Goal: Task Accomplishment & Management: Manage account settings

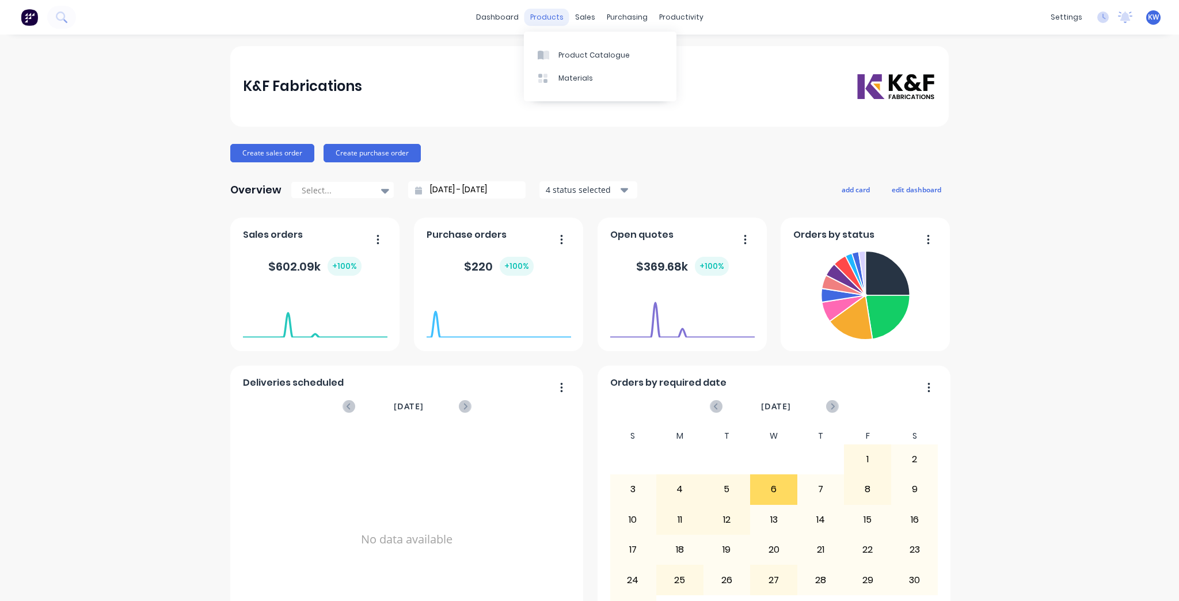
click at [540, 17] on div "products" at bounding box center [547, 17] width 45 height 17
click at [588, 16] on div "sales" at bounding box center [586, 17] width 32 height 17
click at [1153, 13] on div "KW K&F Fabrications [PERSON_NAME] Administrator Profile Sign out" at bounding box center [1154, 17] width 14 height 14
click at [1137, 29] on div "dashboard products sales purchasing productivity dashboard products Product Cat…" at bounding box center [589, 17] width 1179 height 35
click at [1148, 13] on span "KW" at bounding box center [1153, 17] width 11 height 10
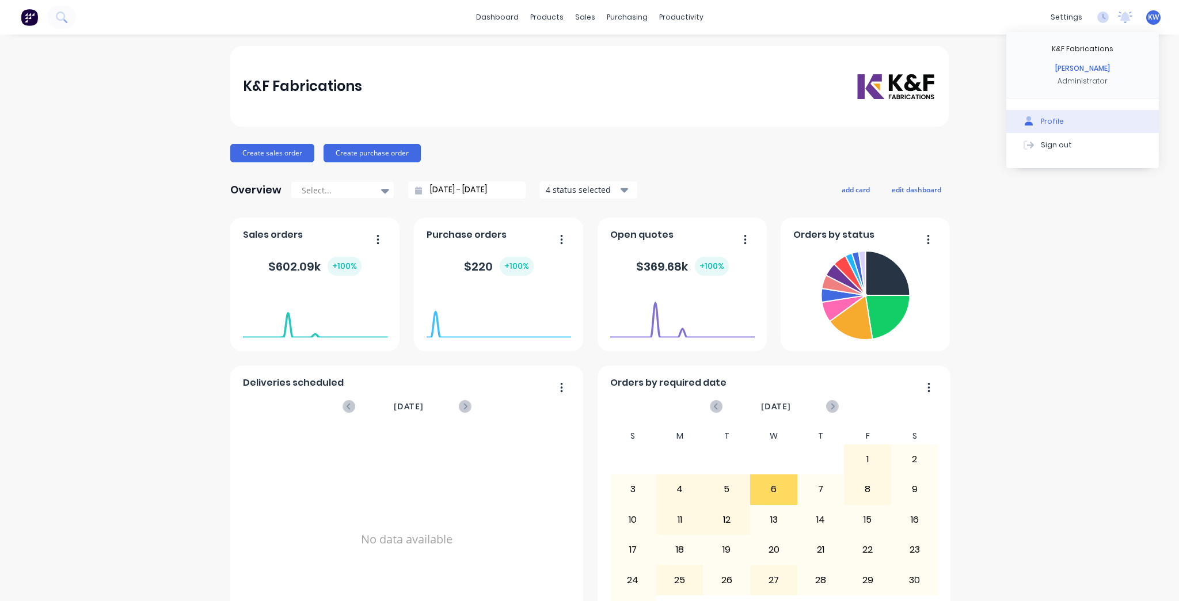
click at [1054, 113] on button "Profile" at bounding box center [1083, 121] width 153 height 23
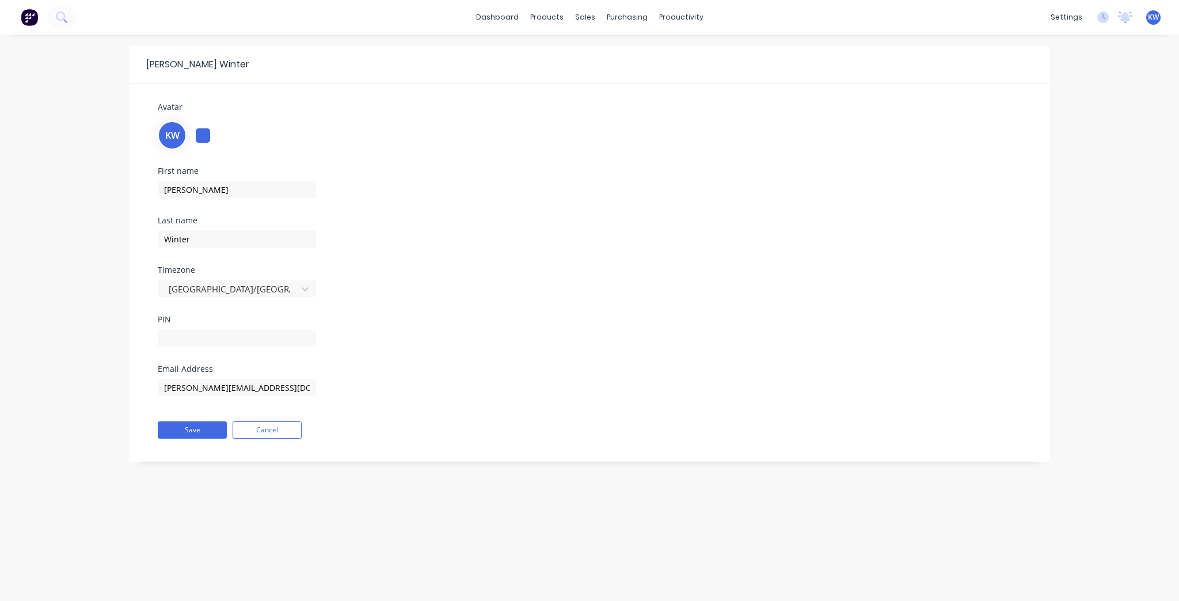
click at [203, 141] on div at bounding box center [203, 135] width 14 height 14
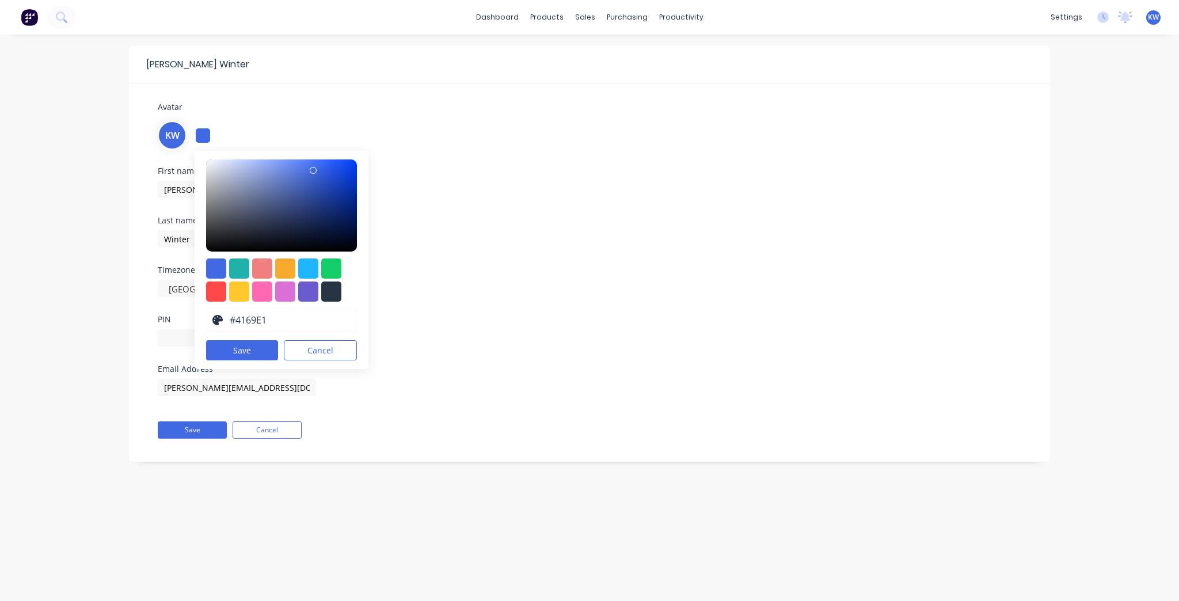
click at [166, 136] on span "KW" at bounding box center [172, 135] width 14 height 14
click at [185, 126] on div "KW #4169E1 hex #4169E1 Save Cancel" at bounding box center [590, 134] width 864 height 31
click at [193, 131] on div "KW #4169E1 hex #4169E1 Save Cancel" at bounding box center [590, 134] width 864 height 31
click at [334, 268] on div at bounding box center [331, 269] width 20 height 20
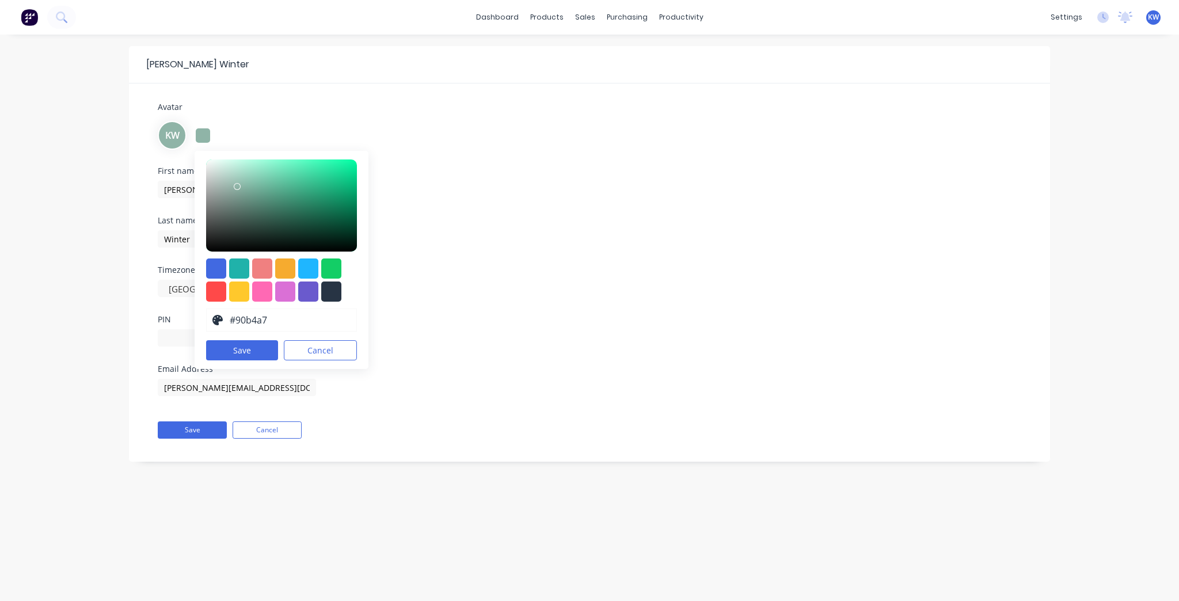
type input "#8fb2a5"
drag, startPoint x: 348, startPoint y: 172, endPoint x: 235, endPoint y: 187, distance: 113.9
click at [235, 187] on div at bounding box center [281, 206] width 151 height 92
click at [253, 348] on button "Save" at bounding box center [242, 350] width 72 height 20
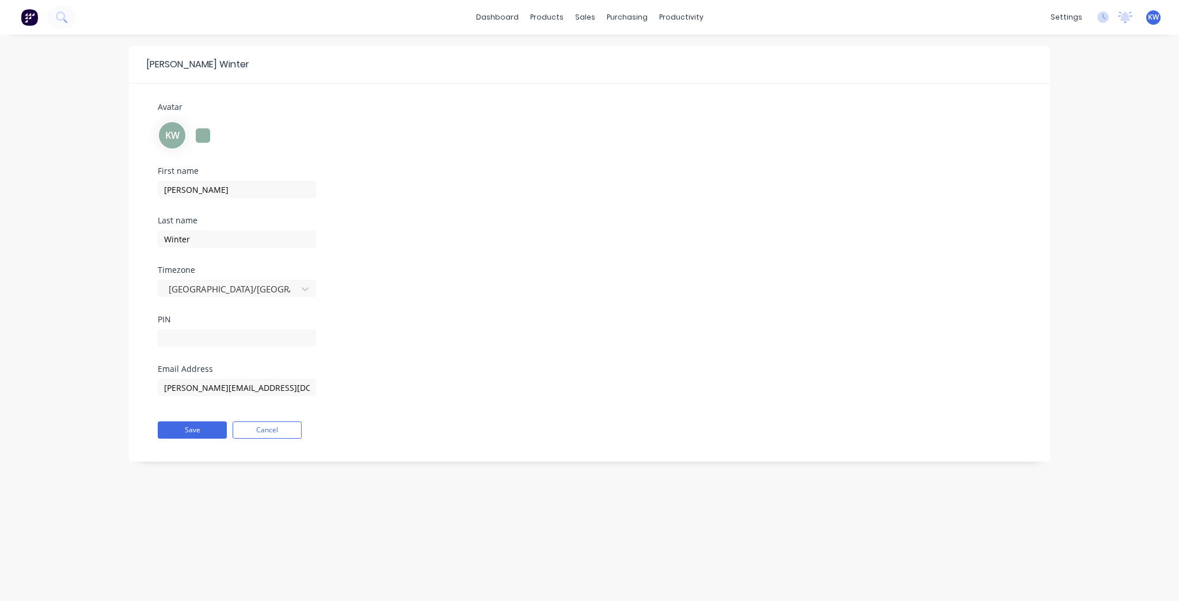
click at [591, 293] on div "First name Kim Last name Winter Timezone Australia/Brisbane PIN" at bounding box center [589, 266] width 881 height 198
click at [202, 429] on button "Save" at bounding box center [192, 430] width 69 height 17
click at [198, 435] on button "Save" at bounding box center [192, 430] width 69 height 17
click at [174, 423] on button "Save" at bounding box center [192, 430] width 69 height 17
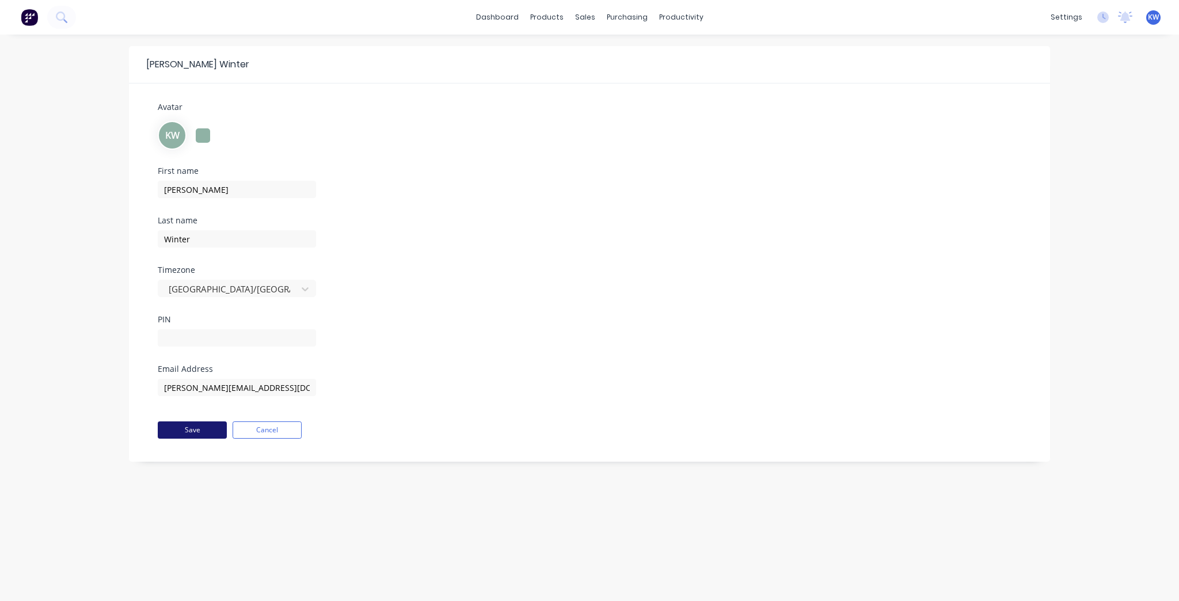
click at [174, 423] on button "Save" at bounding box center [192, 430] width 69 height 17
click at [204, 125] on div "KW" at bounding box center [590, 134] width 864 height 31
click at [204, 128] on div at bounding box center [203, 135] width 14 height 14
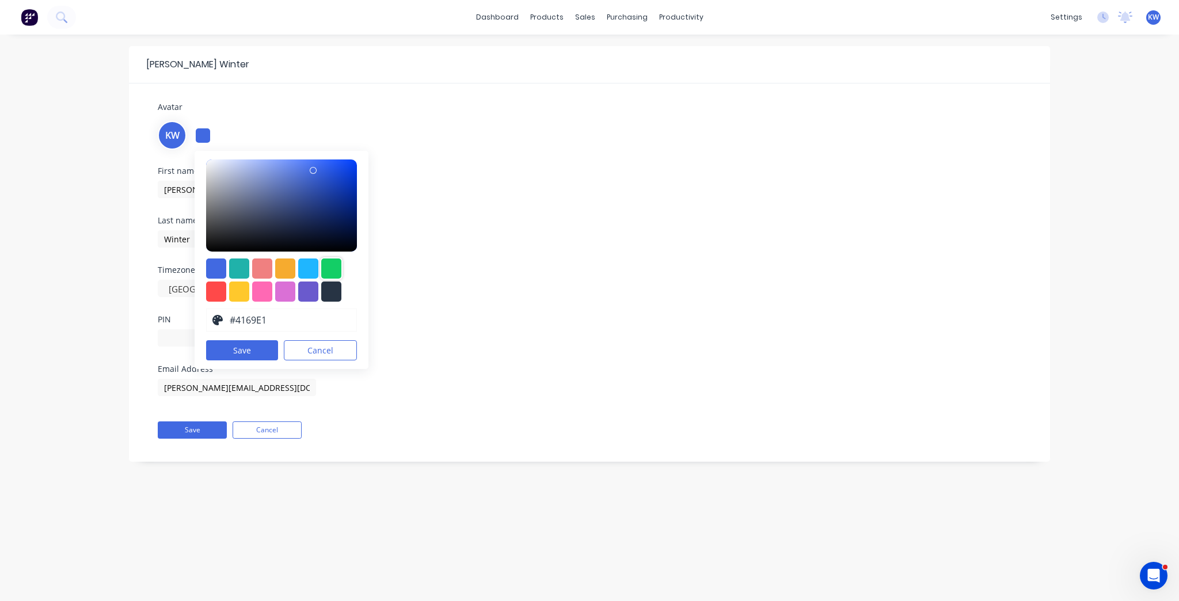
click at [333, 262] on div at bounding box center [331, 269] width 20 height 20
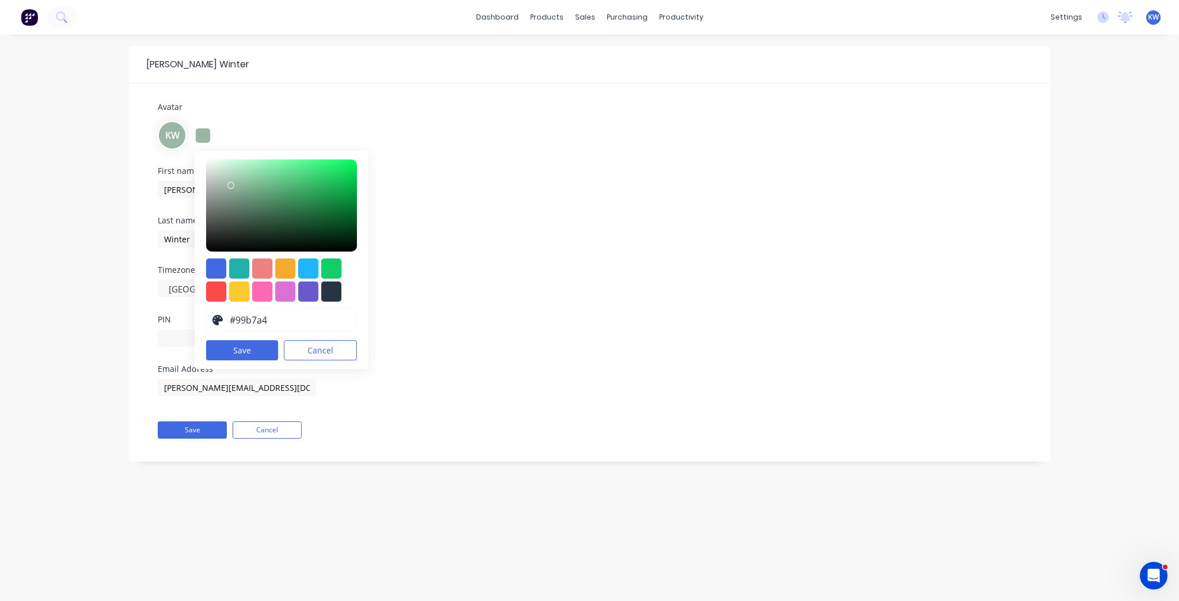
drag, startPoint x: 248, startPoint y: 187, endPoint x: 230, endPoint y: 185, distance: 18.5
click at [230, 185] on div at bounding box center [281, 206] width 151 height 92
click at [240, 176] on div at bounding box center [281, 206] width 151 height 92
type input "#98baa3"
click at [233, 184] on div at bounding box center [281, 206] width 151 height 92
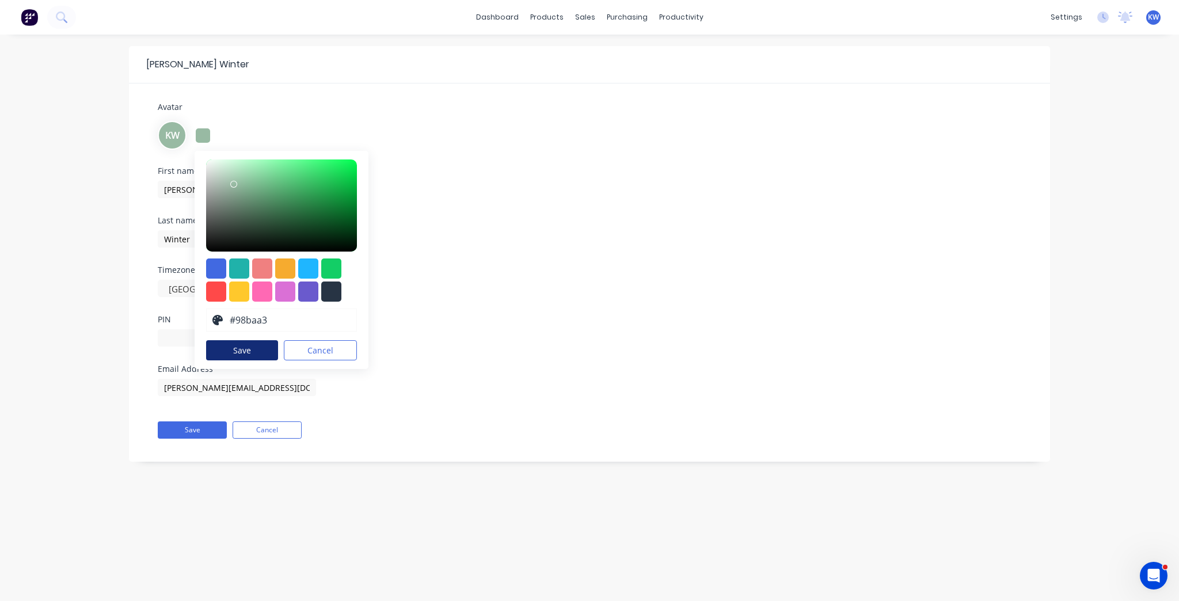
click at [235, 341] on button "Save" at bounding box center [242, 350] width 72 height 20
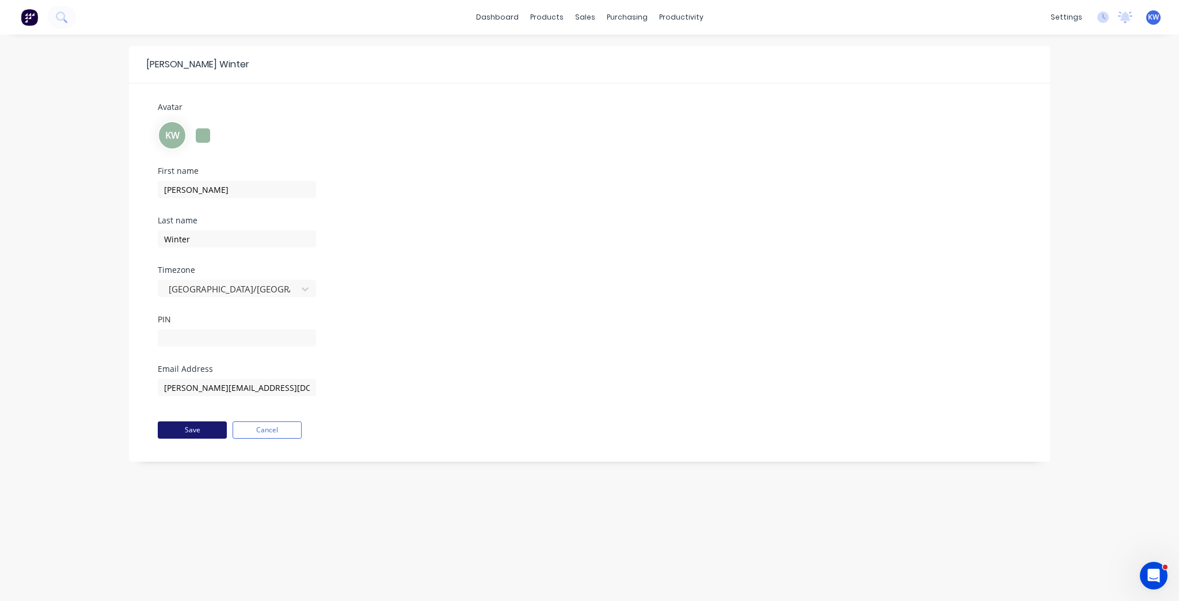
click at [183, 435] on button "Save" at bounding box center [192, 430] width 69 height 17
click at [180, 429] on button "Save" at bounding box center [192, 430] width 69 height 17
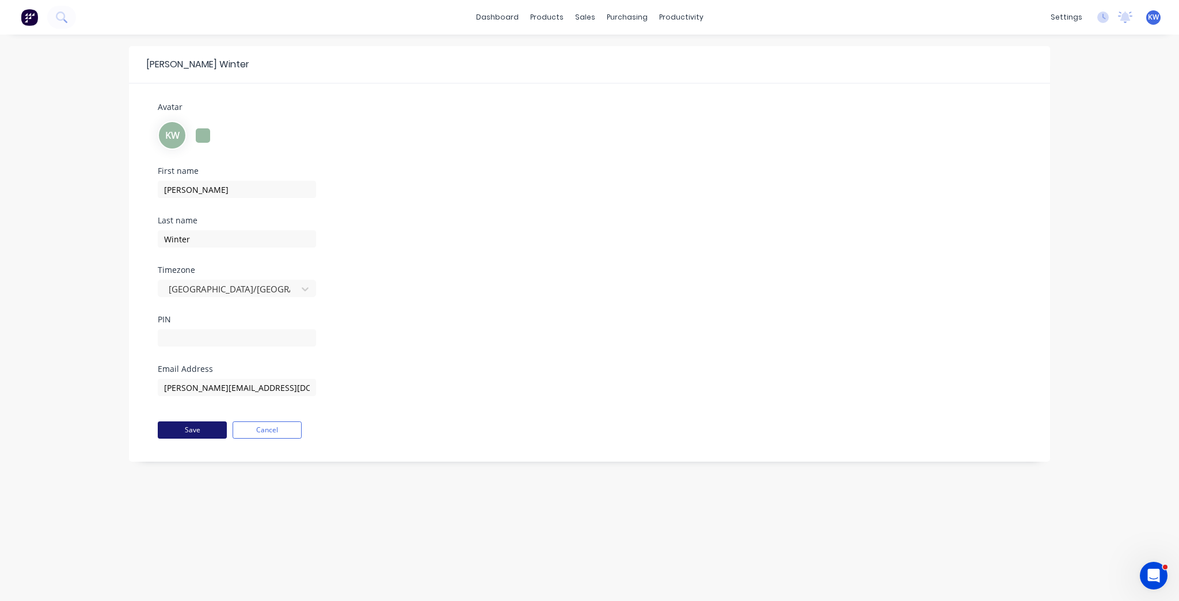
click at [180, 429] on button "Save" at bounding box center [192, 430] width 69 height 17
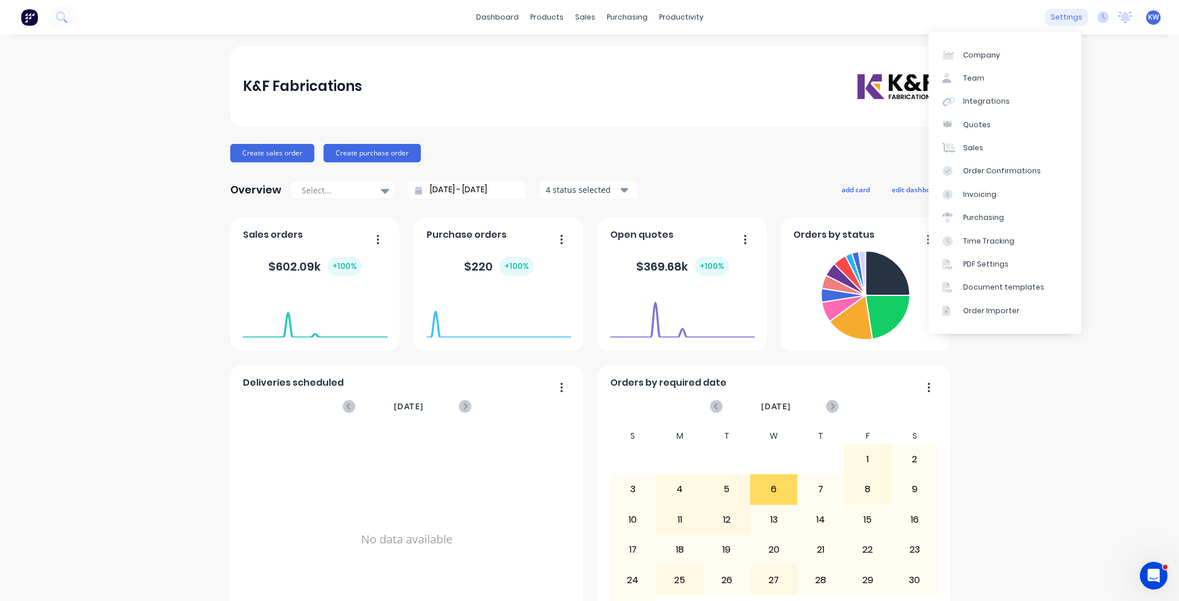
click at [1069, 16] on div "settings" at bounding box center [1066, 17] width 43 height 17
click at [1166, 14] on div "settings No new notifications [PERSON_NAME] all as read [PERSON_NAME] mentioned…" at bounding box center [1112, 17] width 134 height 17
drag, startPoint x: 1155, startPoint y: 21, endPoint x: 1148, endPoint y: 18, distance: 6.7
click at [1154, 21] on div "settings No new notifications [PERSON_NAME] all as read [PERSON_NAME] mentioned…" at bounding box center [1112, 17] width 134 height 17
click at [1148, 18] on span "KW" at bounding box center [1153, 17] width 11 height 10
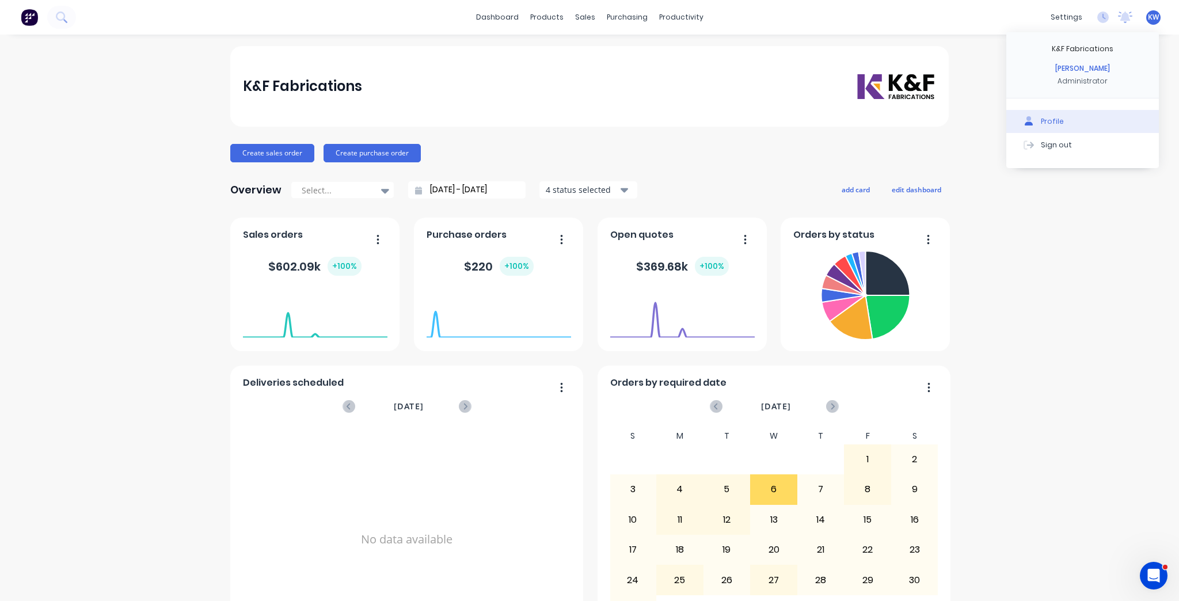
click at [1055, 120] on div "Profile" at bounding box center [1052, 121] width 23 height 10
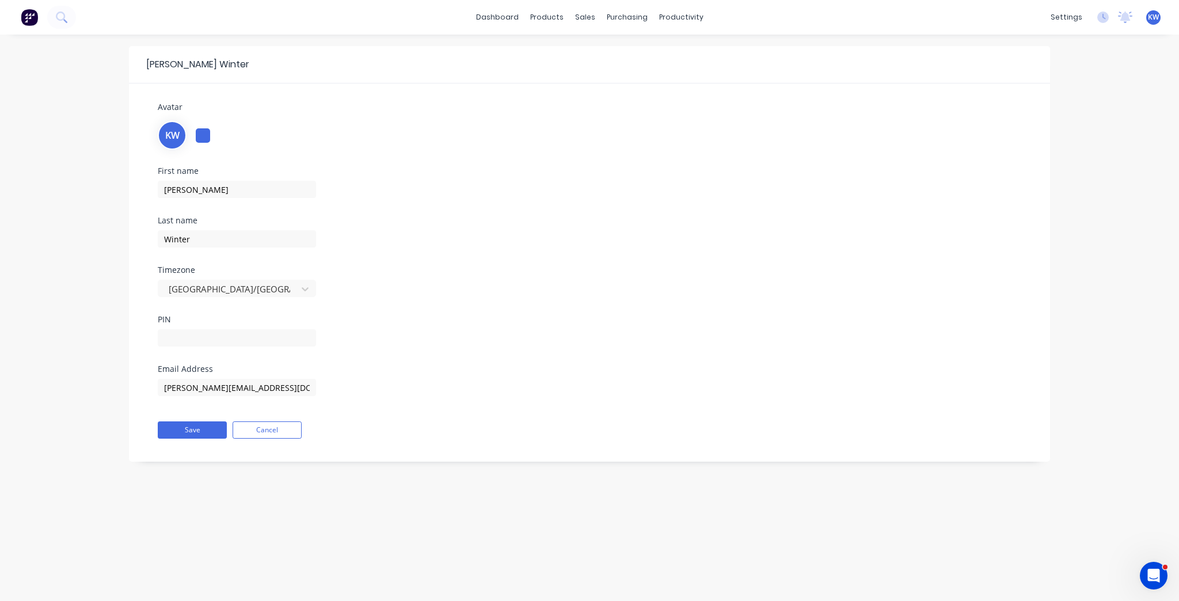
click at [210, 137] on div "KW" at bounding box center [590, 134] width 864 height 31
click at [201, 135] on div at bounding box center [203, 135] width 14 height 14
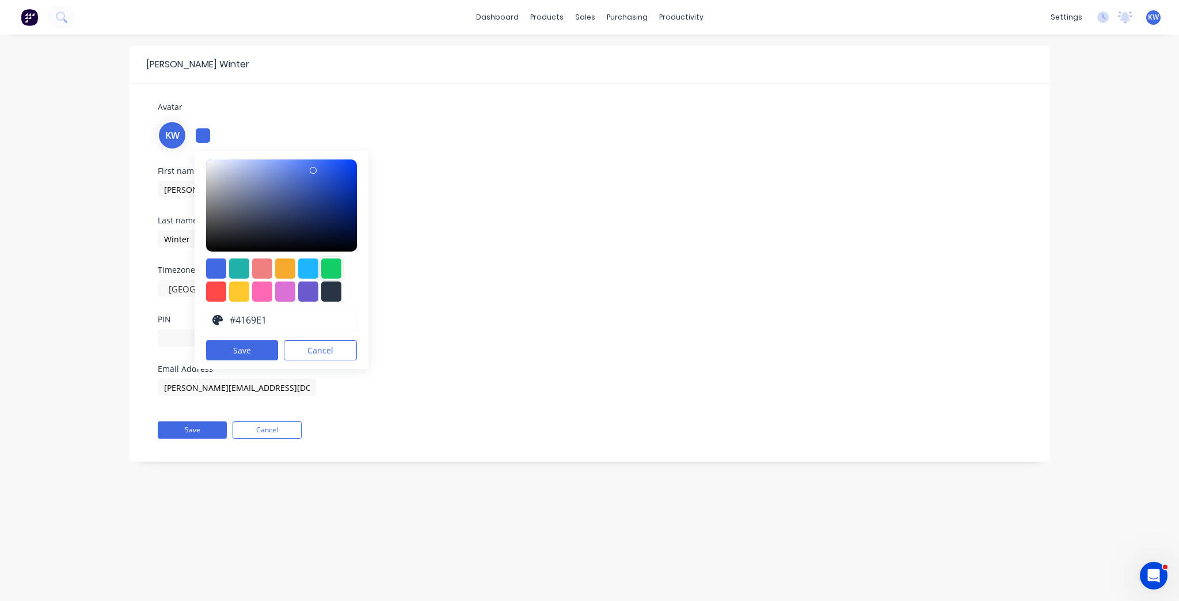
click at [331, 265] on div at bounding box center [331, 269] width 20 height 20
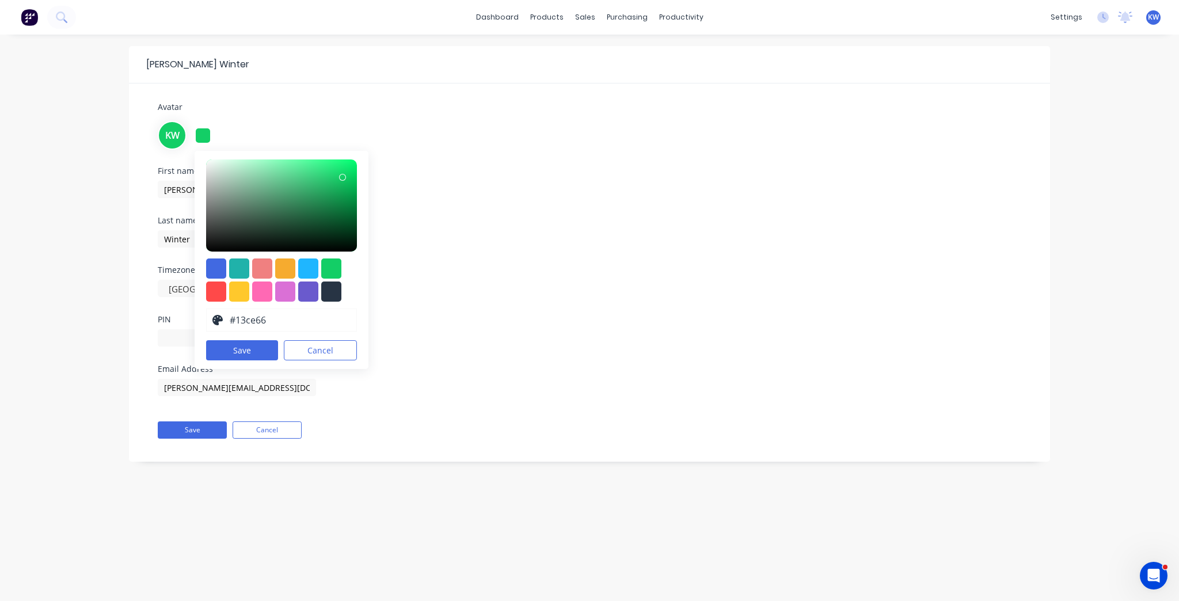
click at [234, 263] on div at bounding box center [239, 269] width 20 height 20
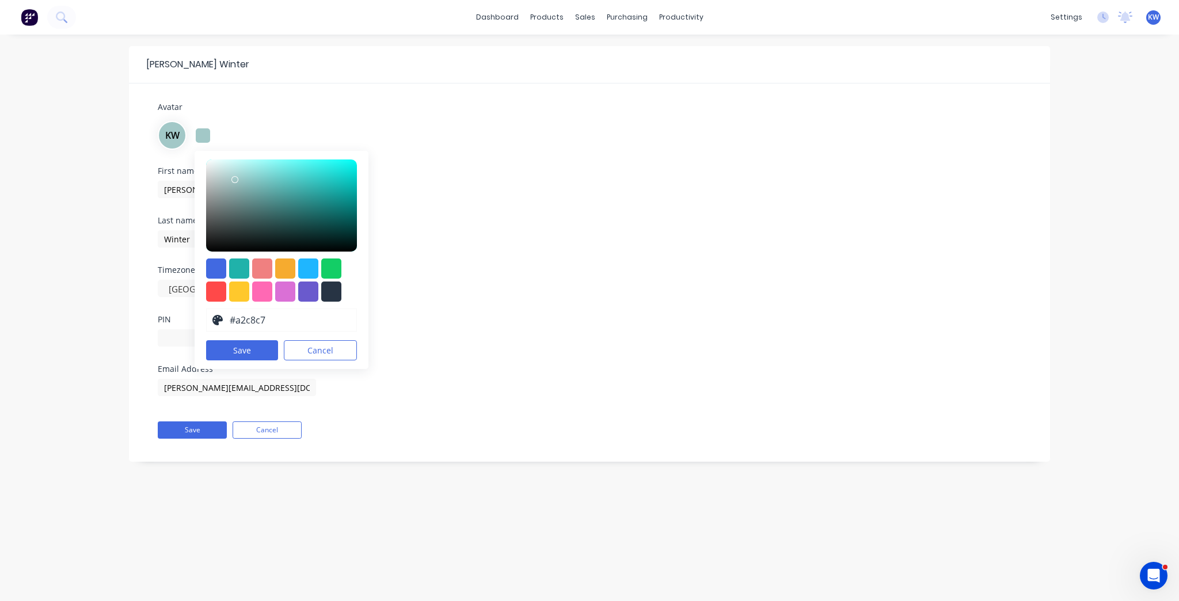
drag, startPoint x: 252, startPoint y: 196, endPoint x: 234, endPoint y: 179, distance: 24.8
click at [234, 179] on div at bounding box center [281, 206] width 151 height 92
click at [341, 273] on div at bounding box center [331, 269] width 20 height 20
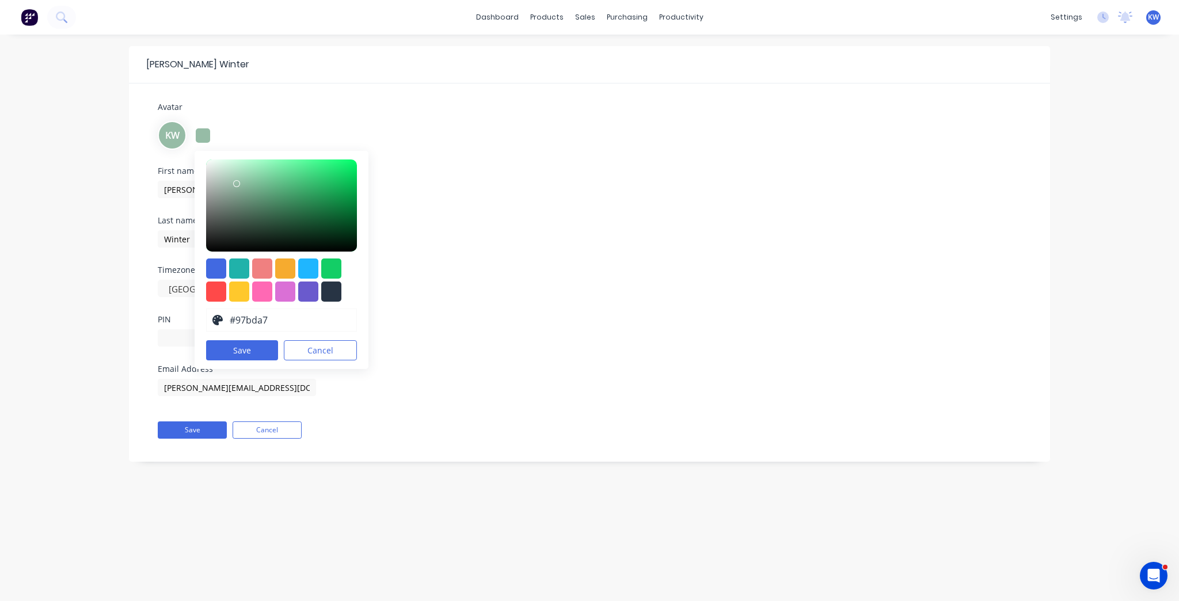
type input "#9ac1aa"
drag, startPoint x: 253, startPoint y: 195, endPoint x: 235, endPoint y: 182, distance: 21.9
click at [235, 182] on div at bounding box center [281, 206] width 151 height 92
click at [248, 347] on button "Save" at bounding box center [242, 350] width 72 height 20
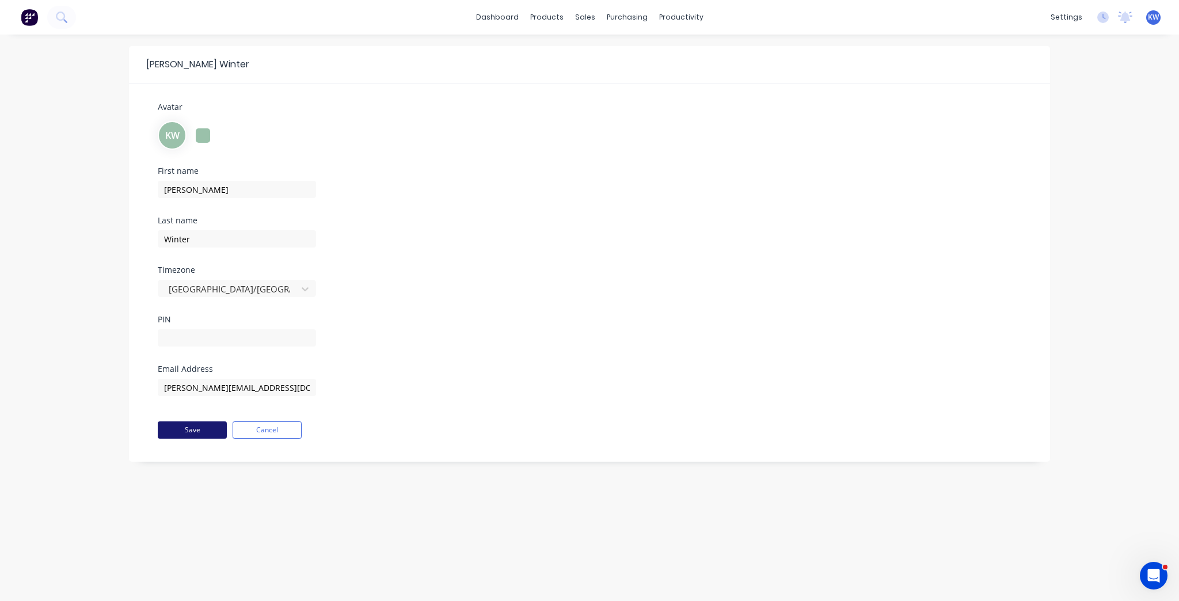
click at [205, 428] on button "Save" at bounding box center [192, 430] width 69 height 17
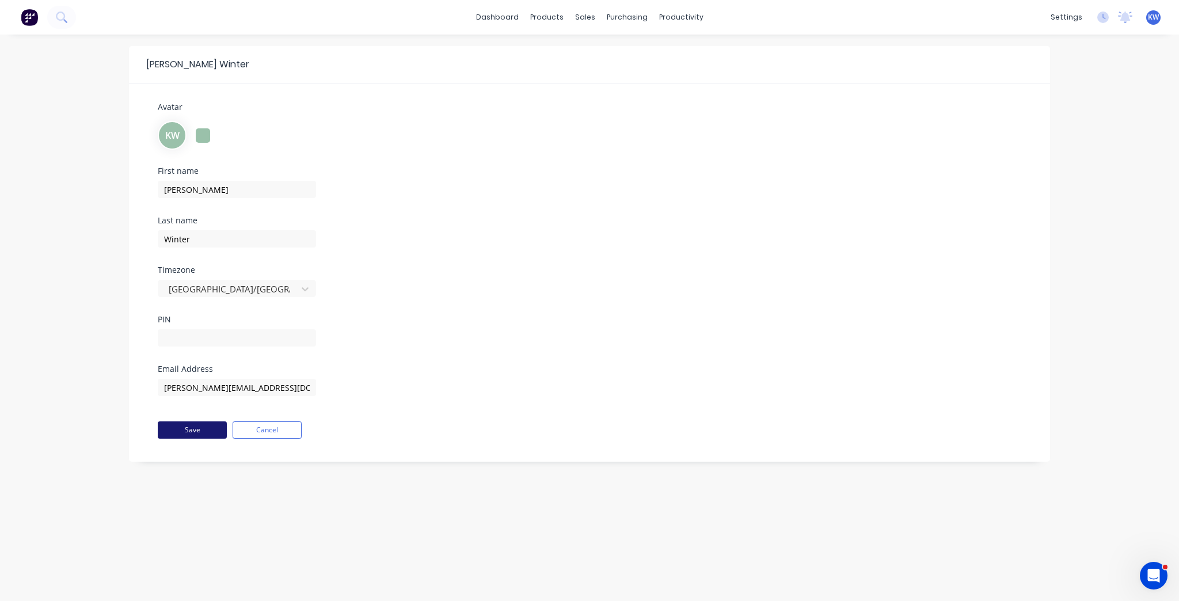
click at [205, 428] on button "Save" at bounding box center [192, 430] width 69 height 17
click at [179, 428] on button "Save" at bounding box center [192, 430] width 69 height 17
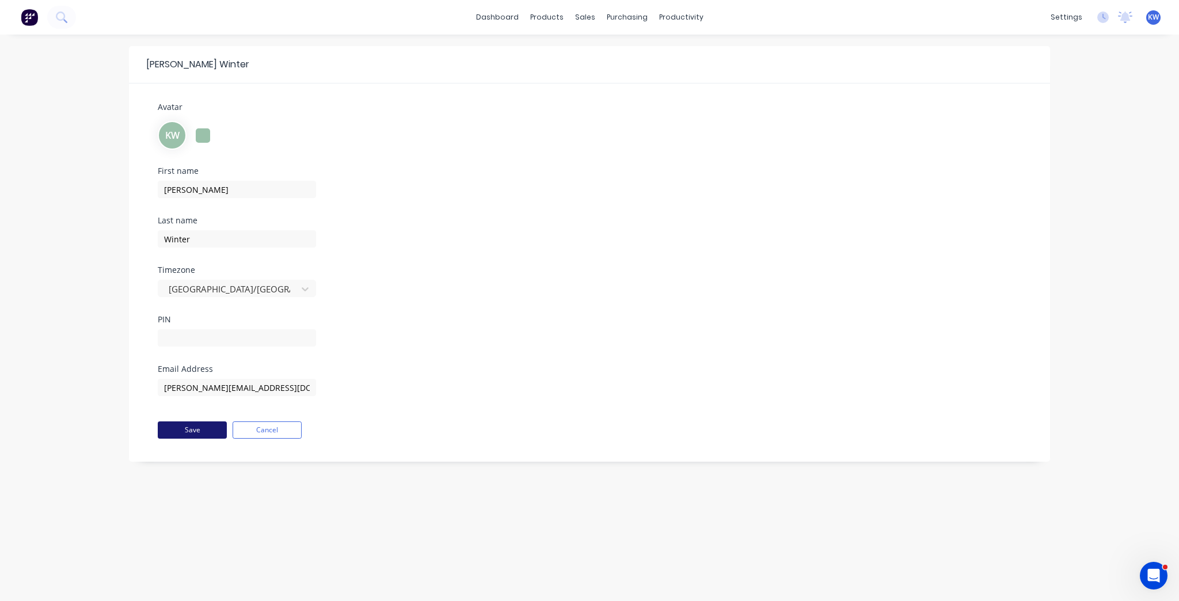
click at [179, 428] on button "Save" at bounding box center [192, 430] width 69 height 17
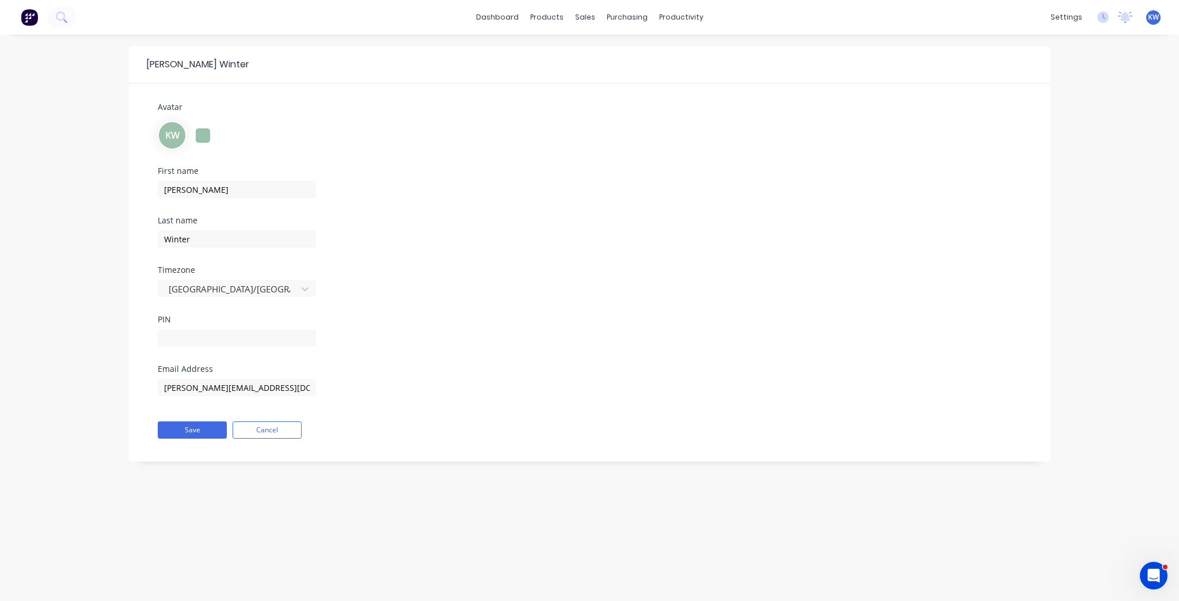
click at [146, 409] on div "Avatar KW First name [PERSON_NAME] Last name Winter Timezone [GEOGRAPHIC_DATA]/…" at bounding box center [589, 273] width 887 height 344
click at [179, 423] on button "Save" at bounding box center [192, 430] width 69 height 17
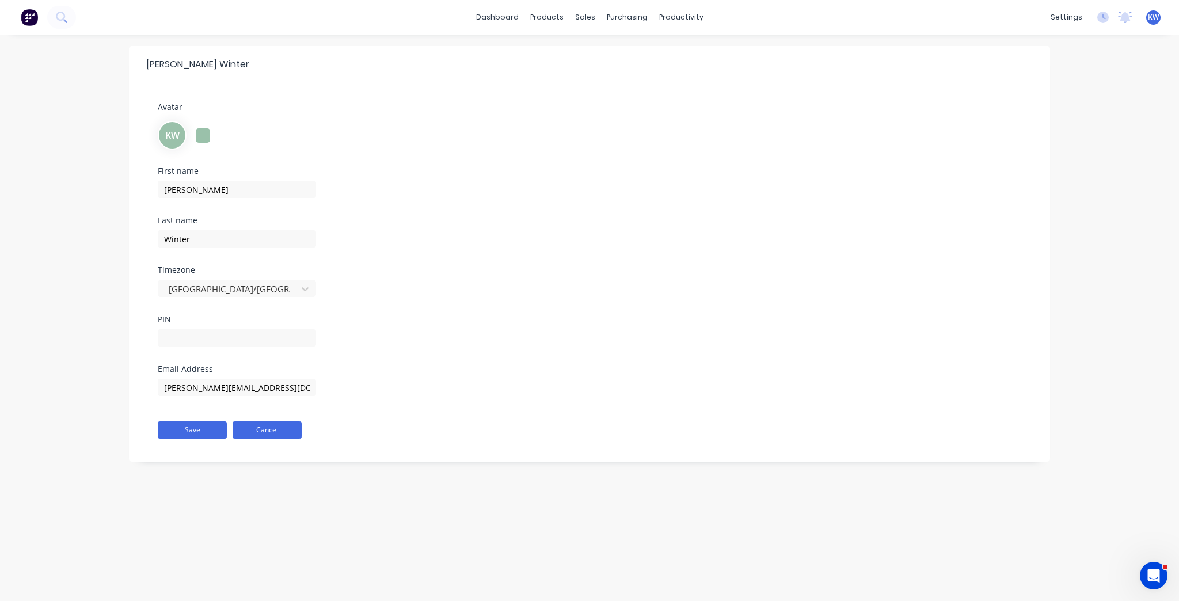
click at [282, 430] on button "Cancel" at bounding box center [267, 430] width 69 height 17
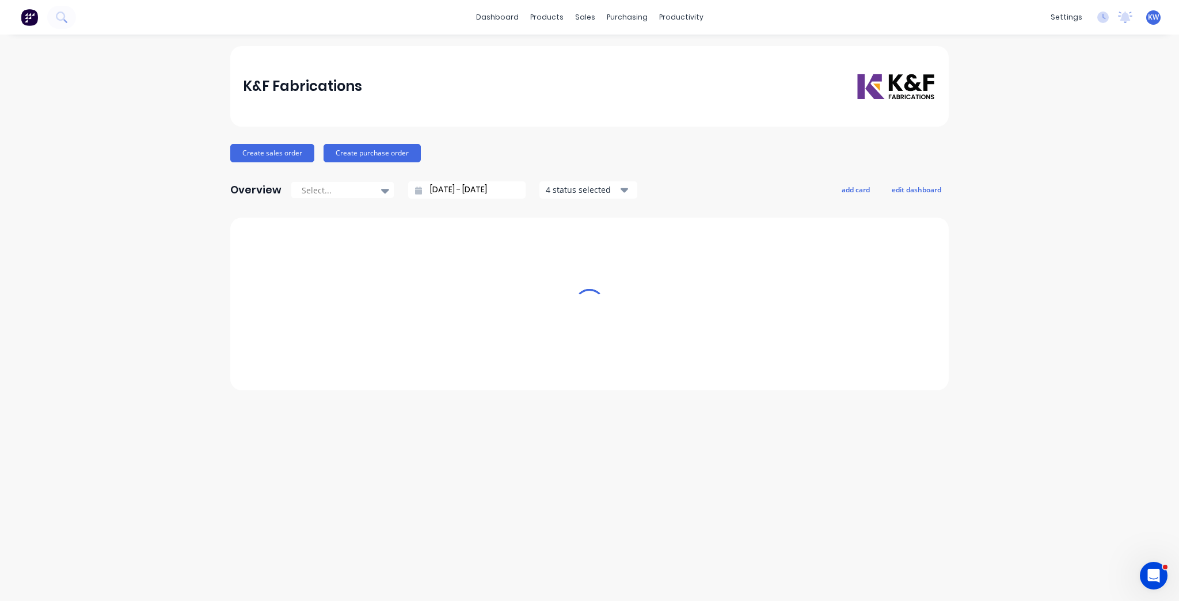
click at [282, 430] on div "K&F Fabrications Create sales order Create purchase order Overview Select... [D…" at bounding box center [589, 318] width 1179 height 544
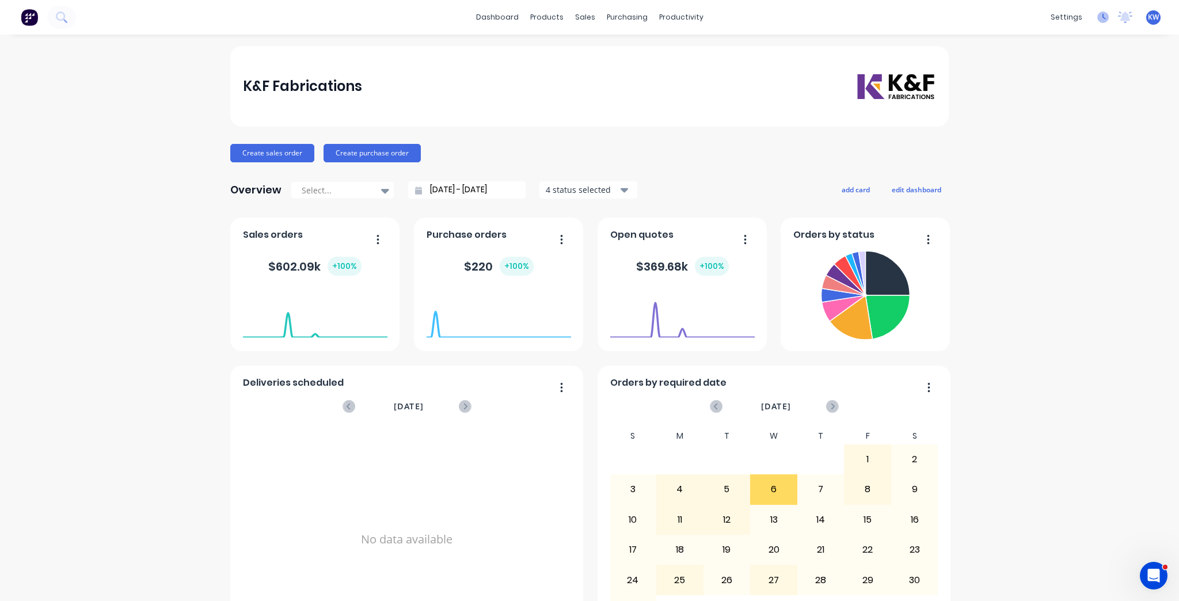
click at [1098, 21] on icon at bounding box center [1104, 18] width 12 height 12
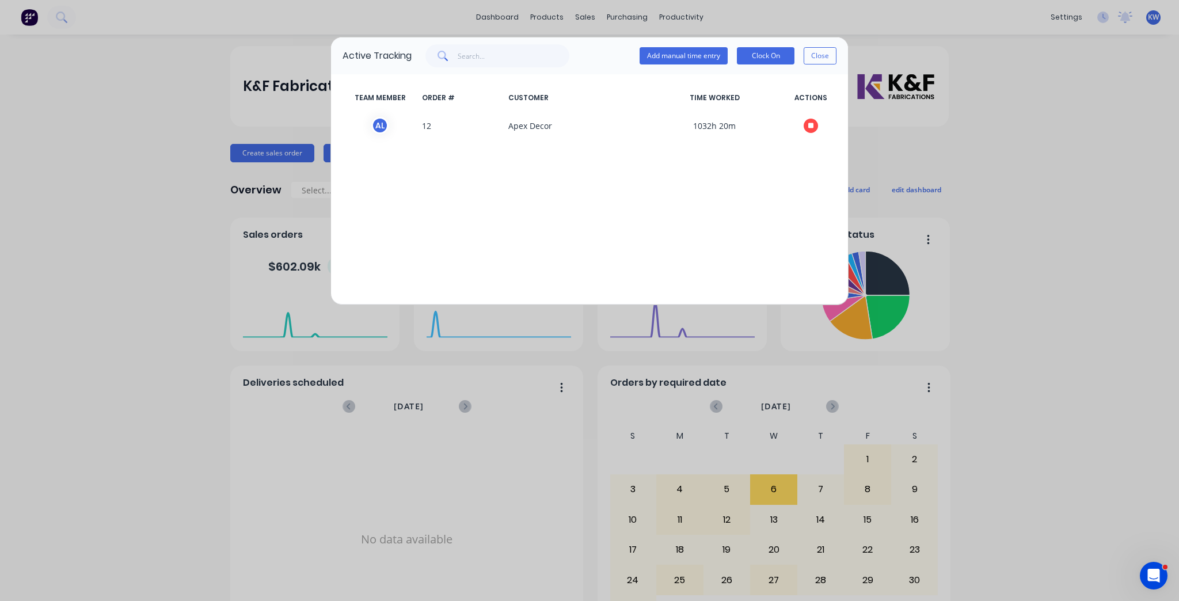
click at [1041, 120] on div "Active Tracking Add manual time entry Clock On Close TEAM MEMBER ORDER # CUSTOM…" at bounding box center [589, 300] width 1179 height 601
click at [825, 51] on button "Close" at bounding box center [820, 55] width 33 height 17
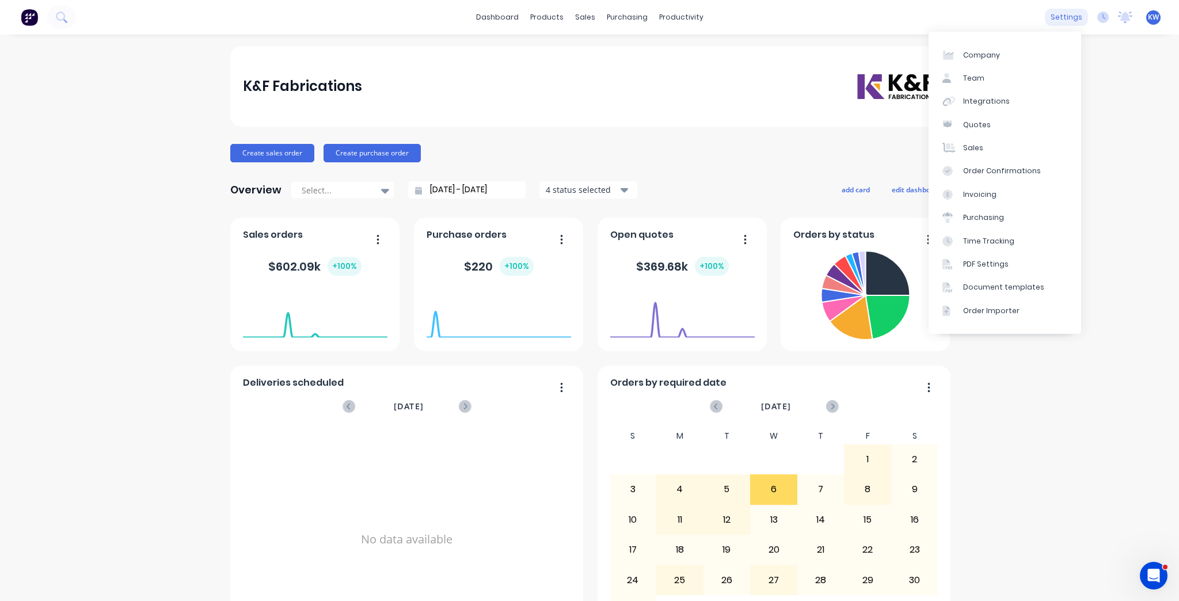
click at [1073, 18] on div "settings" at bounding box center [1066, 17] width 43 height 17
click at [1123, 21] on icon at bounding box center [1125, 18] width 14 height 12
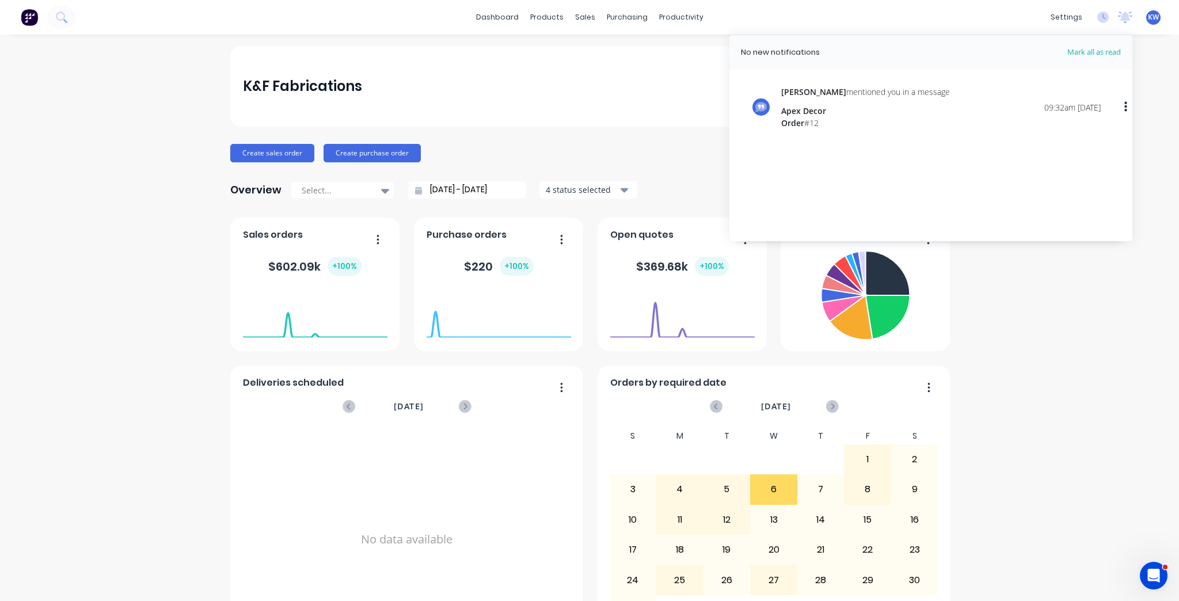
click at [1154, 21] on div "settings No new notifications [PERSON_NAME] all as read [PERSON_NAME] mentioned…" at bounding box center [1112, 17] width 134 height 17
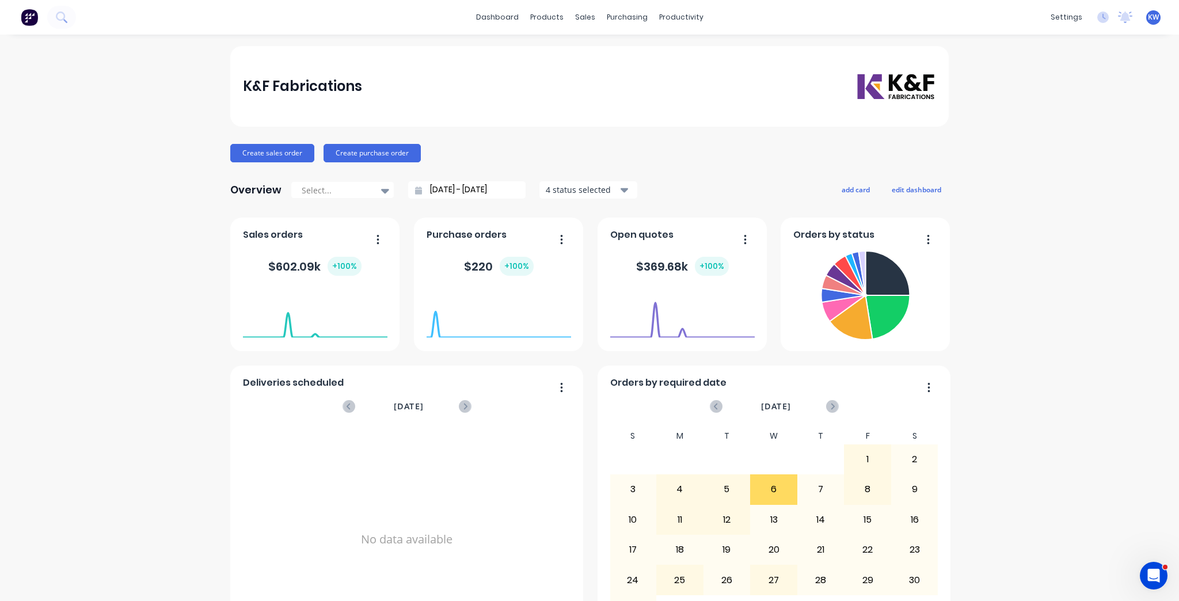
click at [1148, 16] on span "KW" at bounding box center [1153, 17] width 11 height 10
click at [1079, 61] on div "K&F Fabrications [PERSON_NAME] Administrator" at bounding box center [1083, 65] width 153 height 66
click at [668, 12] on div "productivity" at bounding box center [682, 17] width 56 height 17
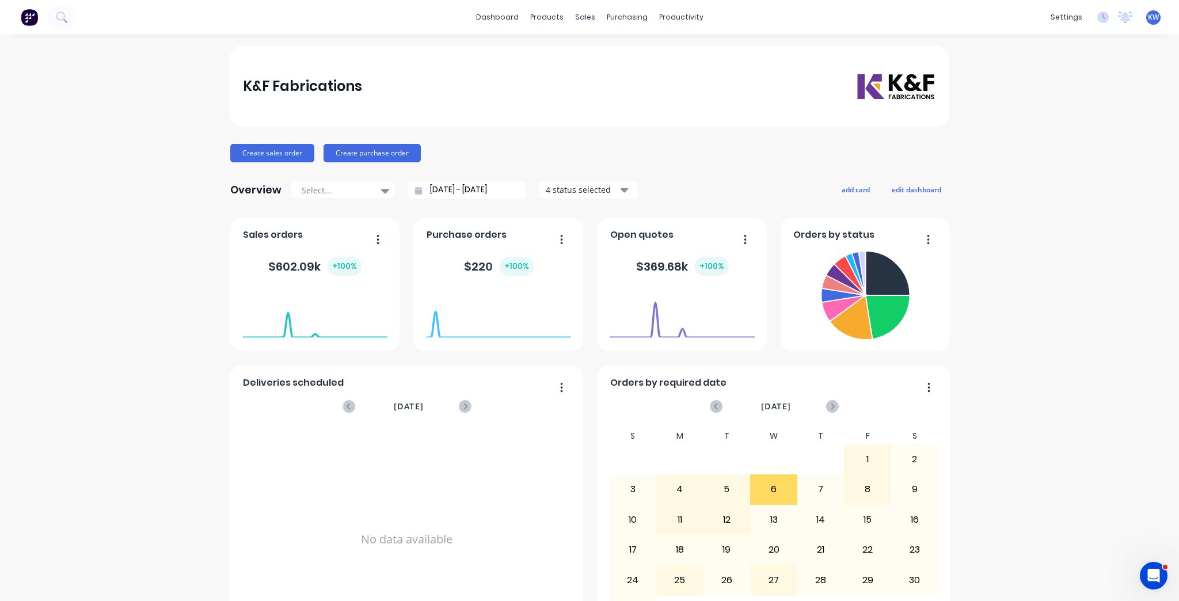
click at [294, 89] on div "K&F Fabrications" at bounding box center [302, 86] width 119 height 23
click at [1148, 18] on span "KW" at bounding box center [1153, 17] width 11 height 10
click at [1025, 120] on icon at bounding box center [1029, 121] width 9 height 10
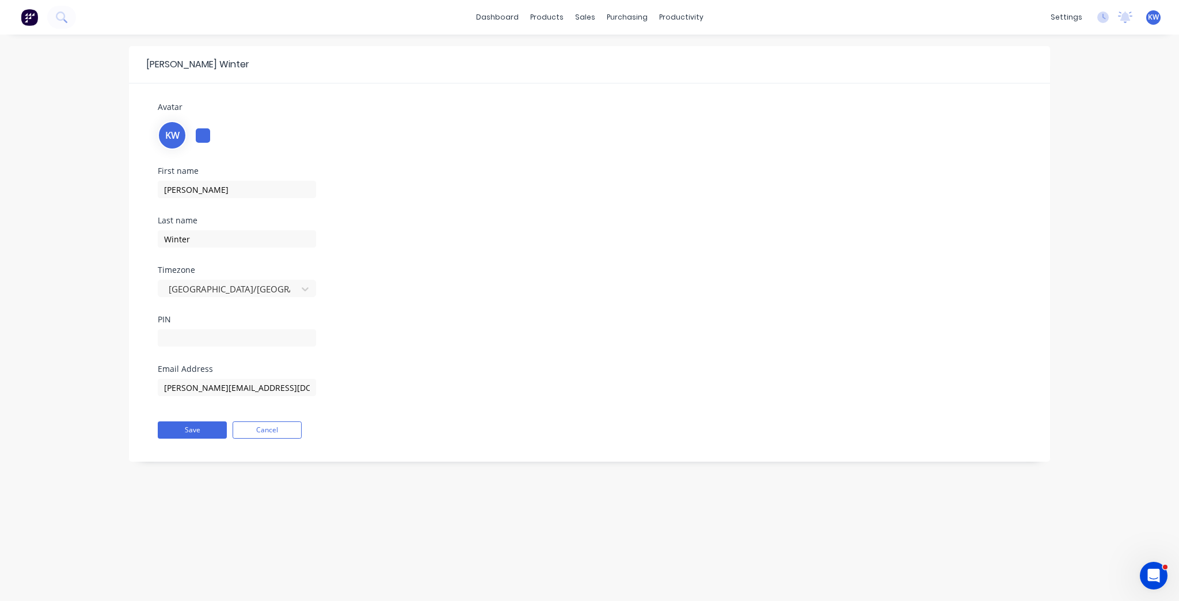
click at [1152, 24] on div "KW K&F Fabrications [PERSON_NAME] Administrator Profile Sign out" at bounding box center [1154, 17] width 14 height 14
click at [1152, 10] on div "KW K&F Fabrications [PERSON_NAME] Administrator Profile Sign out" at bounding box center [1154, 17] width 14 height 14
click at [1156, 15] on span "KW" at bounding box center [1153, 17] width 11 height 10
click at [1055, 147] on div "Sign out" at bounding box center [1056, 144] width 31 height 10
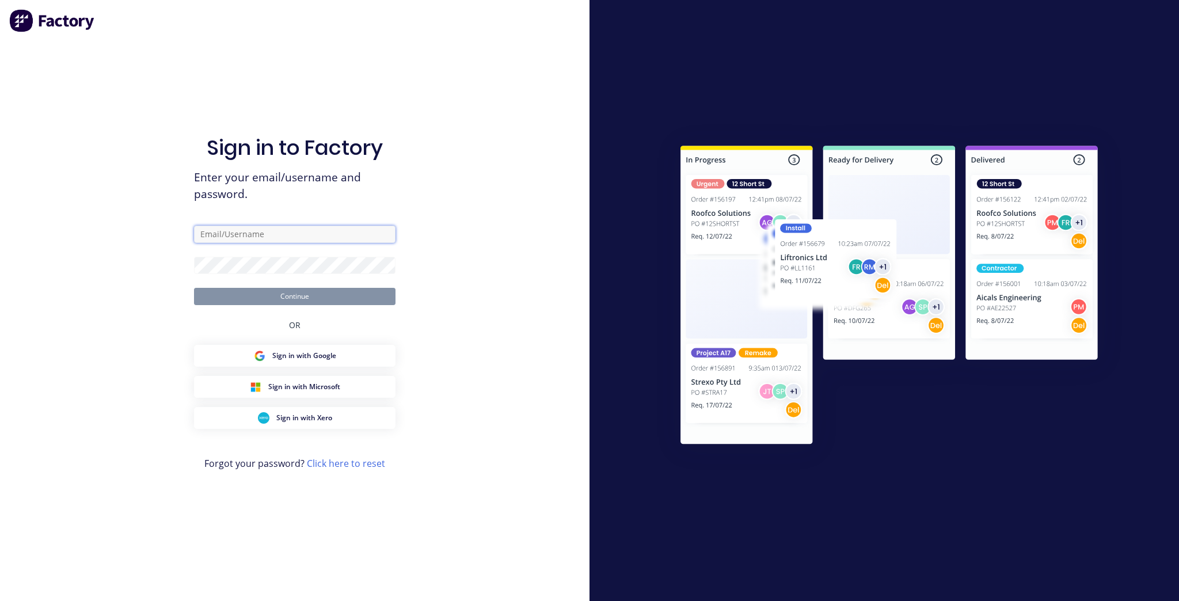
click at [328, 229] on input "text" at bounding box center [295, 234] width 202 height 17
type input "[PERSON_NAME][EMAIL_ADDRESS][DOMAIN_NAME]"
click at [314, 300] on button "Continue" at bounding box center [295, 296] width 202 height 17
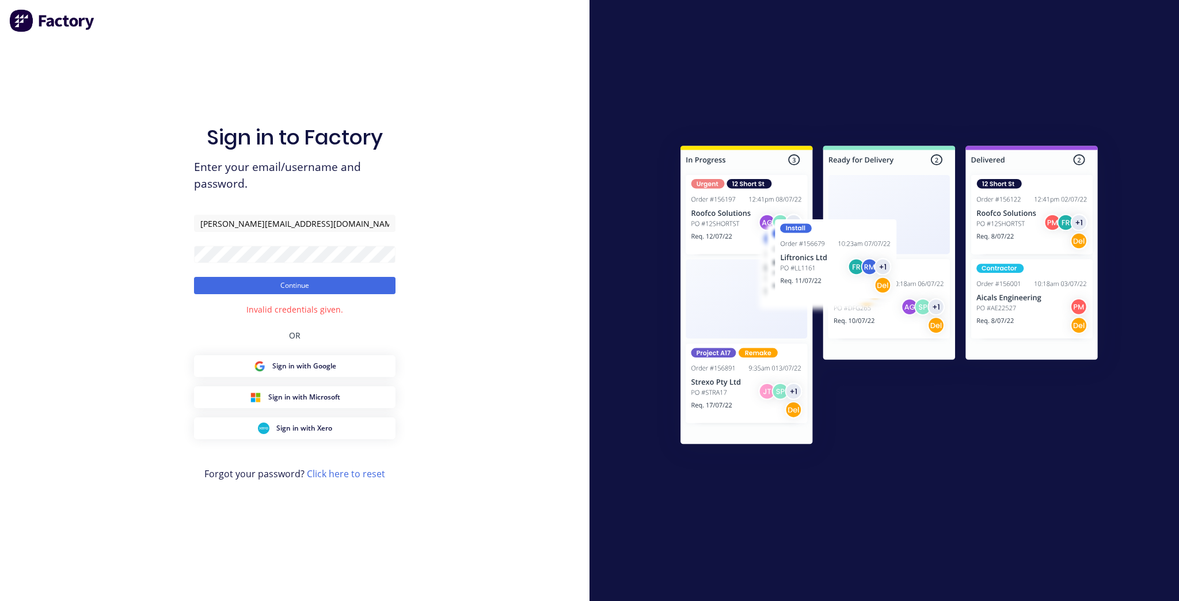
click at [388, 567] on div "Sign in to Factory Enter your email/username and password. [PERSON_NAME][EMAIL_…" at bounding box center [295, 312] width 202 height 560
click at [465, 276] on div "Sign in to Factory Enter your email/username and password. [PERSON_NAME][EMAIL_…" at bounding box center [295, 300] width 590 height 601
click at [308, 374] on button "Sign in with Google" at bounding box center [295, 366] width 202 height 22
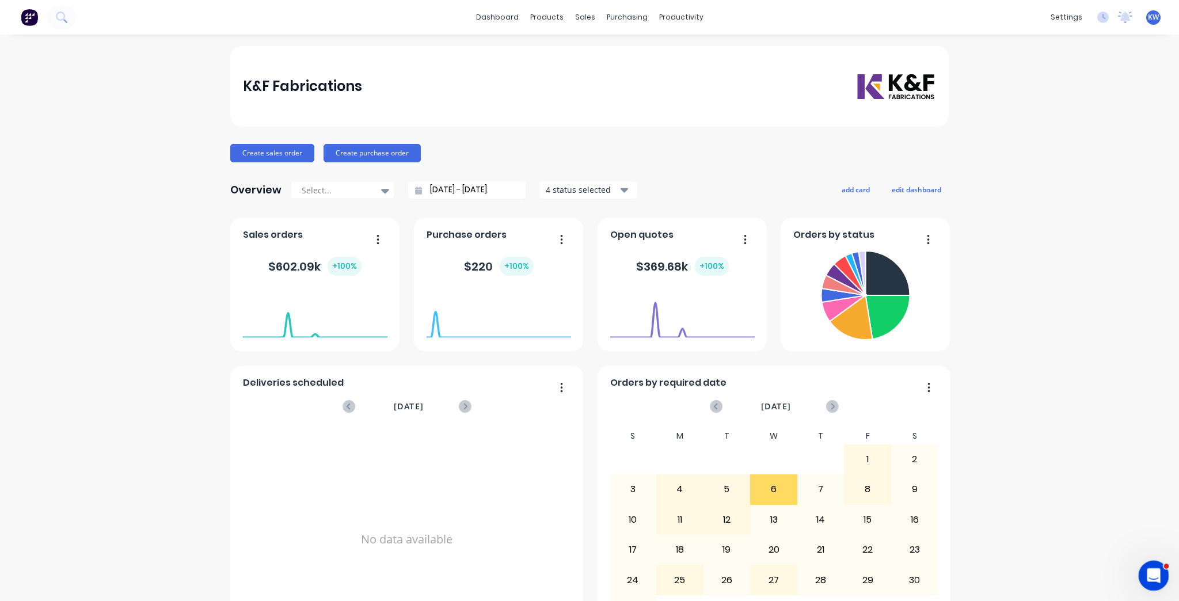
click at [1156, 572] on icon "Open Intercom Messenger" at bounding box center [1152, 574] width 19 height 19
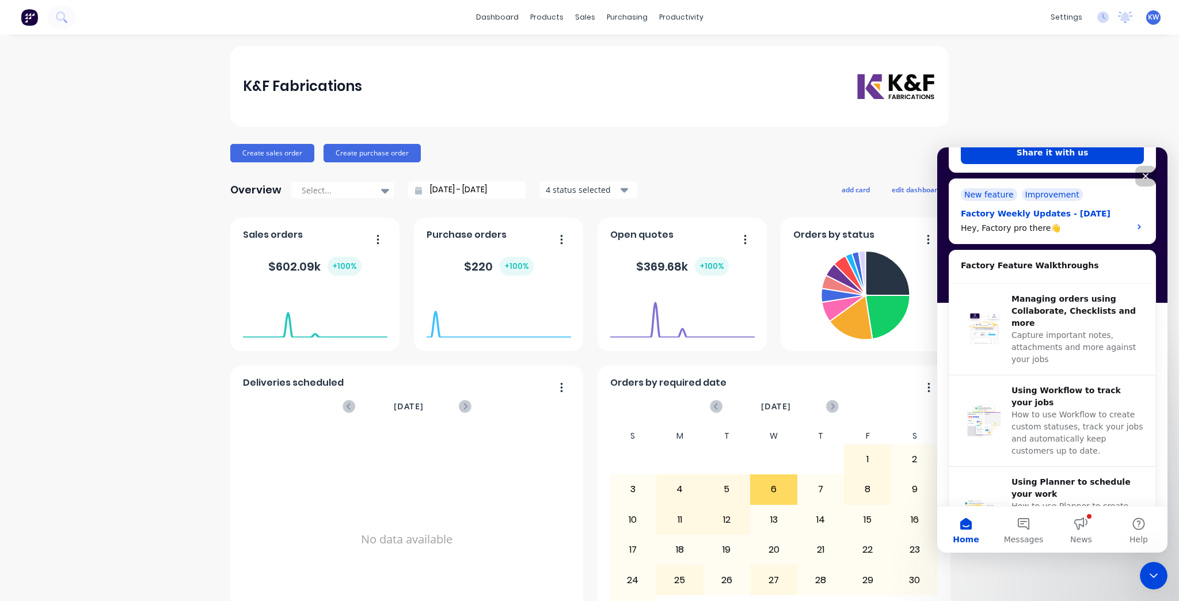
scroll to position [230, 0]
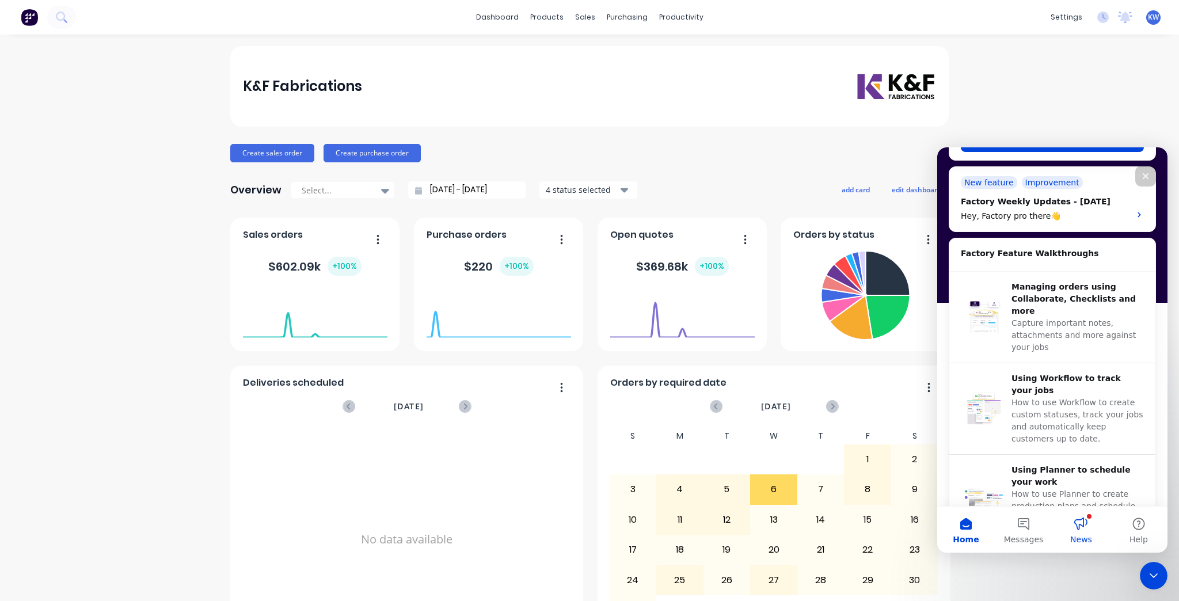
click at [1078, 532] on button "News" at bounding box center [1082, 530] width 58 height 46
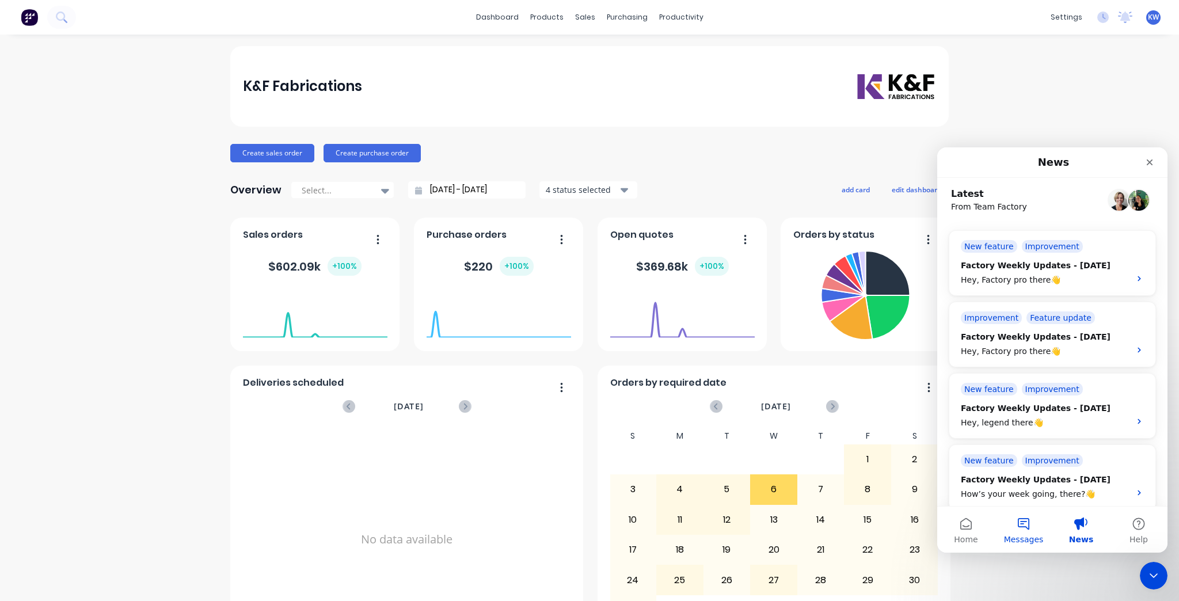
click at [1027, 536] on span "Messages" at bounding box center [1024, 540] width 40 height 8
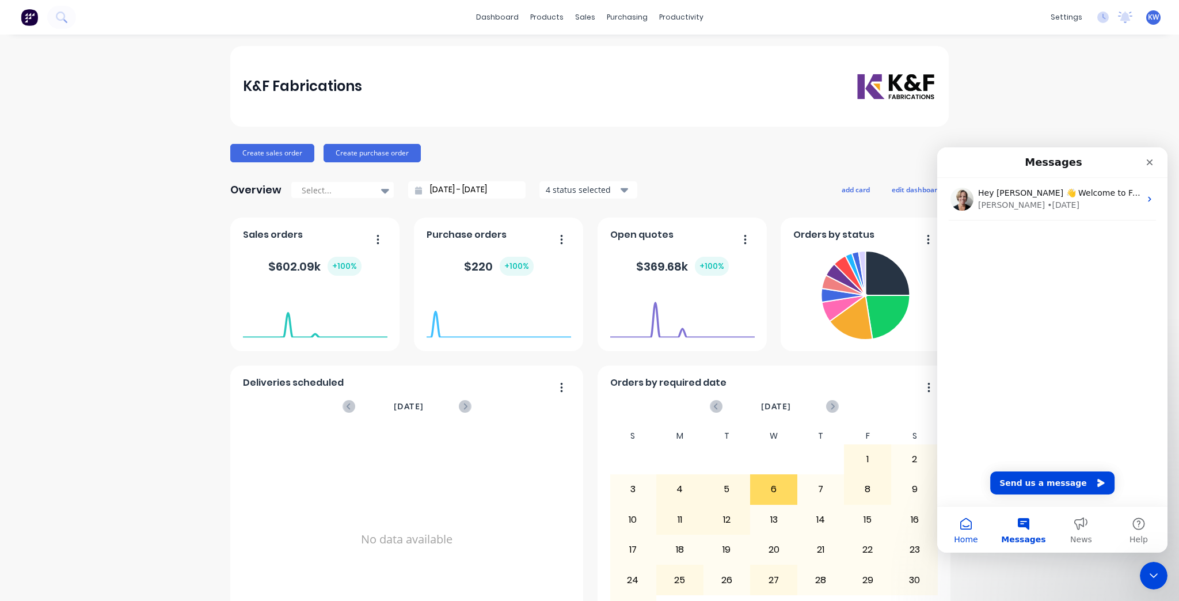
click at [965, 533] on button "Home" at bounding box center [967, 530] width 58 height 46
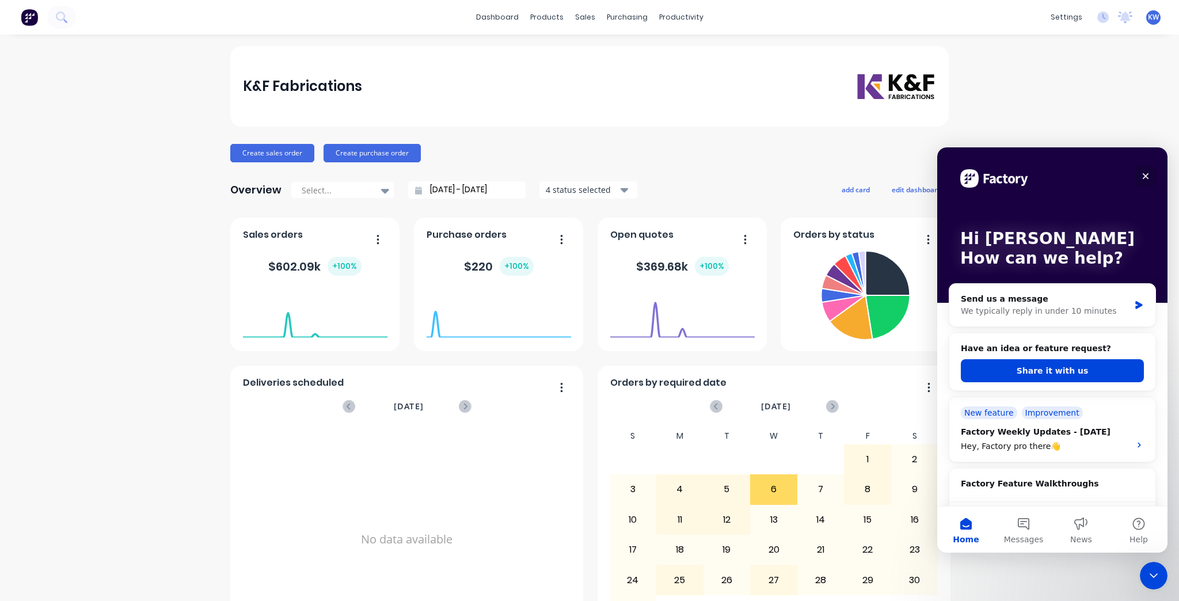
click at [1141, 178] on icon "Close" at bounding box center [1145, 176] width 9 height 9
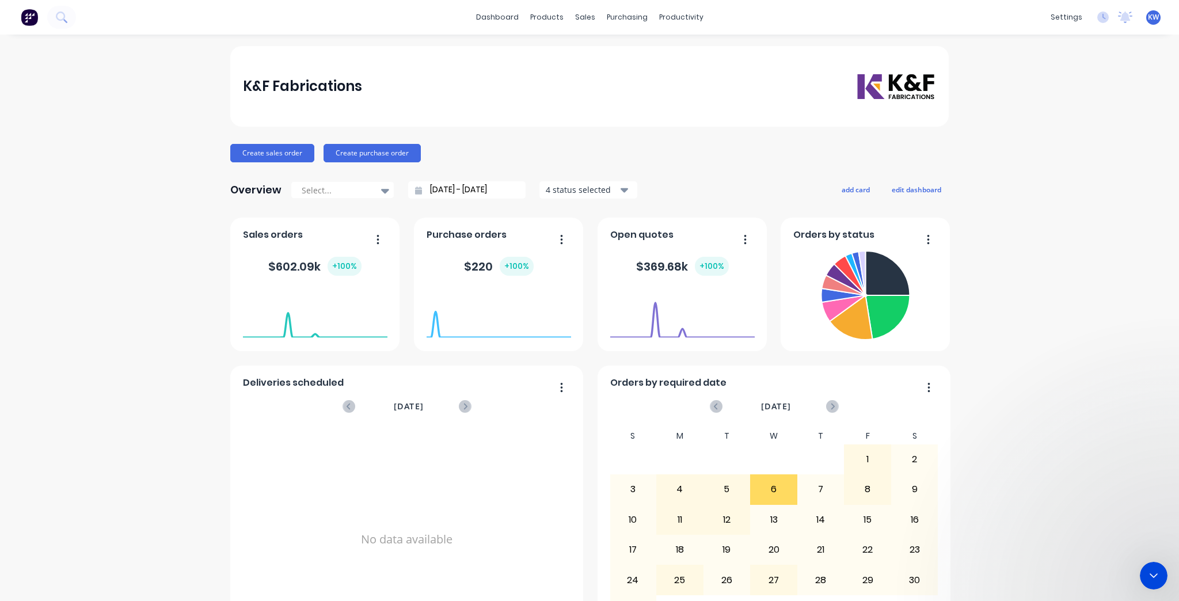
scroll to position [0, 0]
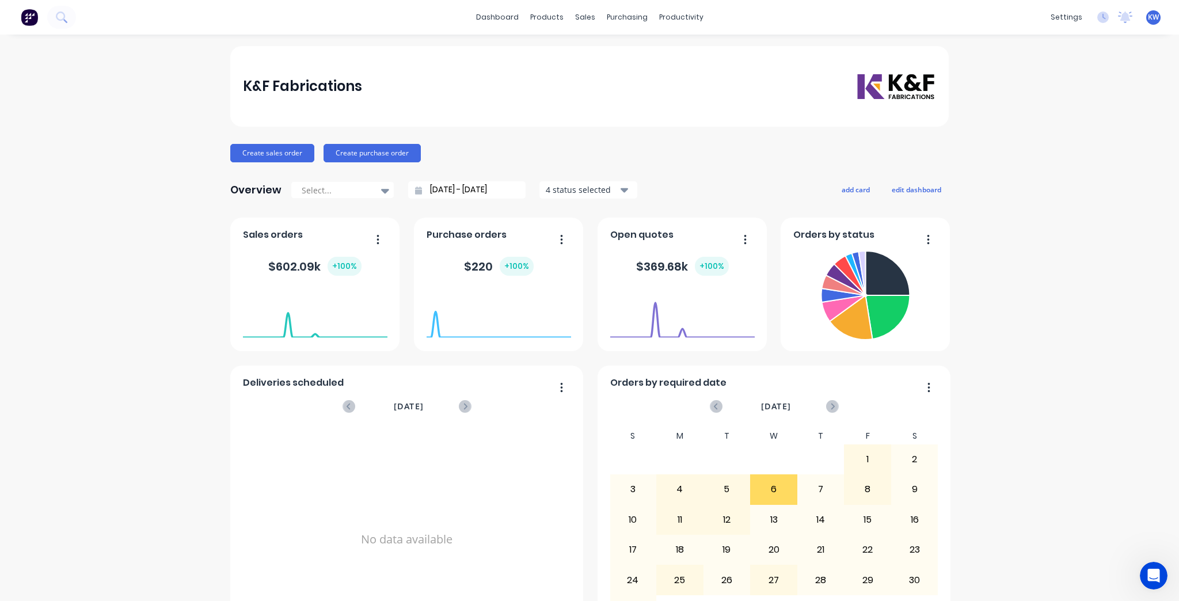
click at [503, 260] on div "+ 100 %" at bounding box center [517, 266] width 34 height 19
click at [496, 245] on div "Purchase orders" at bounding box center [469, 238] width 85 height 17
click at [633, 64] on link "Purchase Orders" at bounding box center [672, 54] width 153 height 23
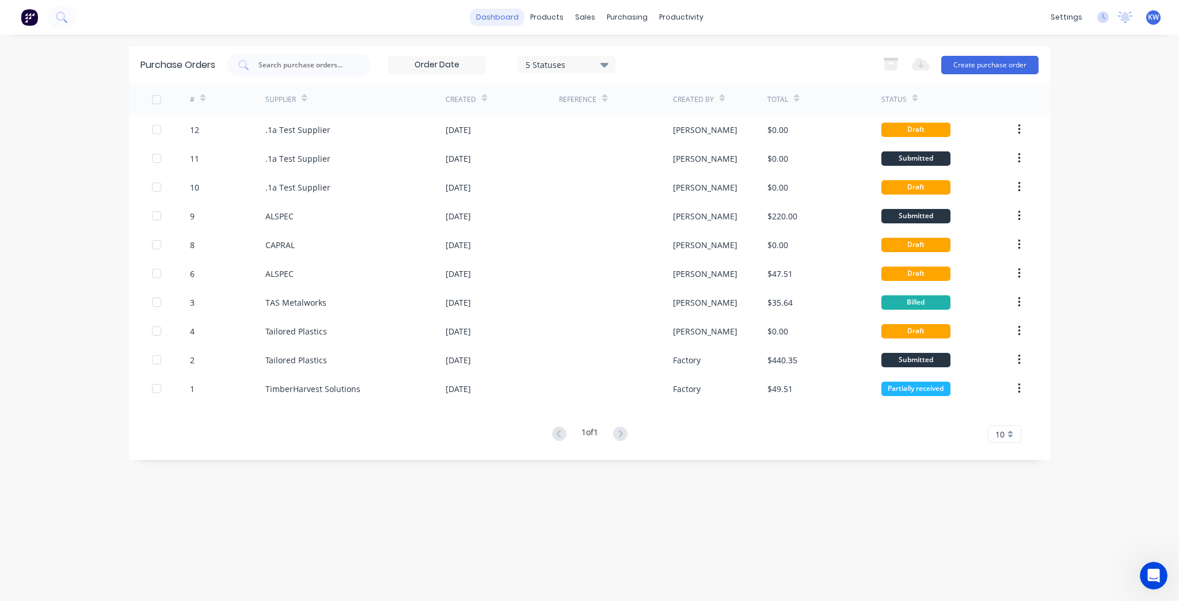
click at [495, 13] on link "dashboard" at bounding box center [497, 17] width 54 height 17
